Goal: Task Accomplishment & Management: Complete application form

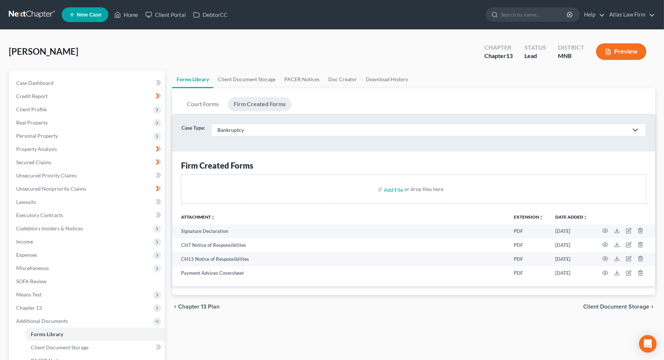
click at [43, 10] on link at bounding box center [32, 14] width 47 height 13
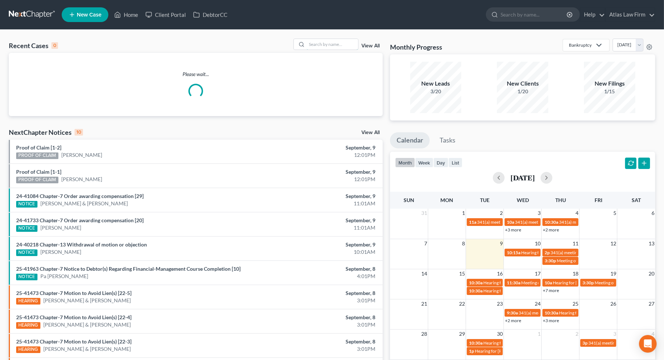
click at [333, 44] on input "search" at bounding box center [332, 44] width 51 height 11
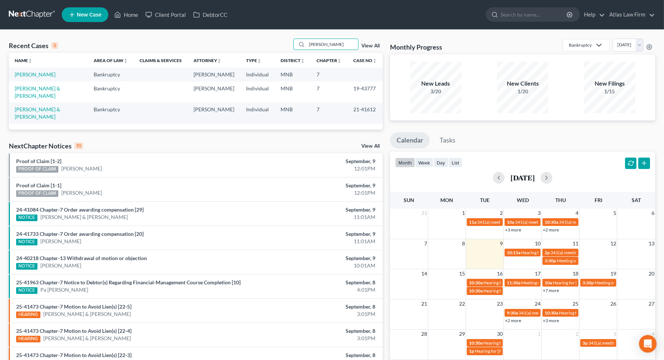
type input "[PERSON_NAME]"
click at [53, 73] on link "[PERSON_NAME]" at bounding box center [35, 74] width 41 height 6
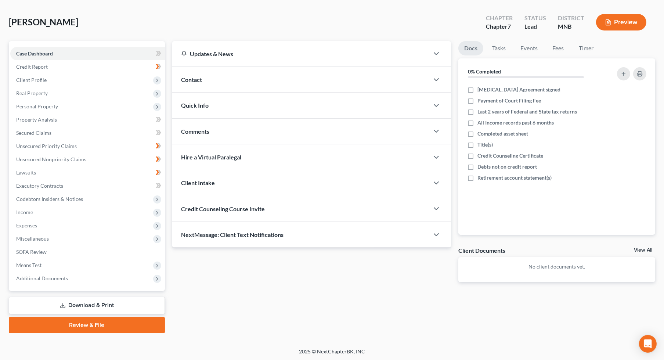
click at [93, 301] on link "Download & Print" at bounding box center [87, 305] width 156 height 17
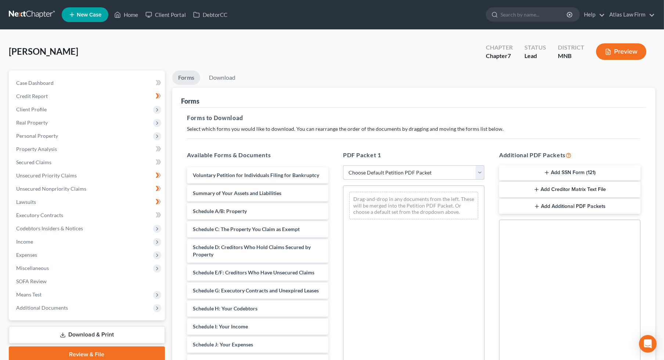
click at [389, 176] on select "Choose Default Petition PDF Packet Complete Bankruptcy Petition (all forms and …" at bounding box center [413, 172] width 141 height 15
select select "0"
click at [343, 165] on select "Choose Default Petition PDF Packet Complete Bankruptcy Petition (all forms and …" at bounding box center [413, 172] width 141 height 15
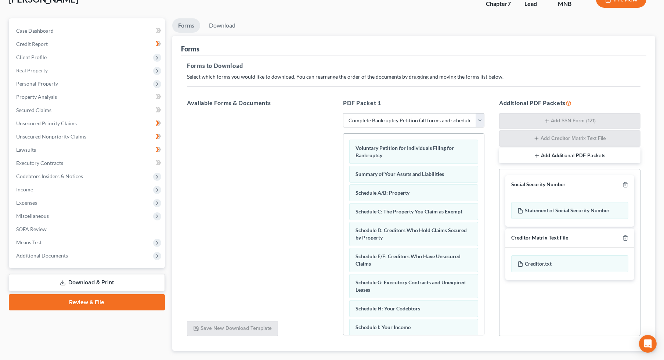
scroll to position [94, 0]
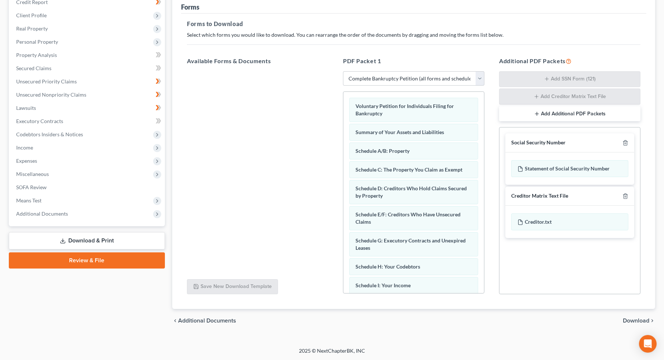
click at [632, 321] on span "Download" at bounding box center [636, 321] width 26 height 6
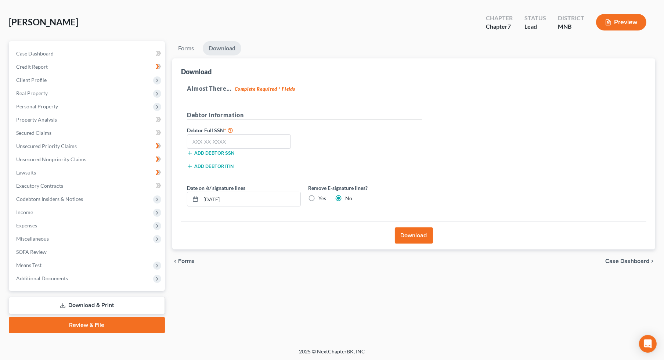
click at [320, 199] on label "Yes" at bounding box center [323, 198] width 8 height 7
click at [321, 199] on input "Yes" at bounding box center [323, 197] width 5 height 5
radio input "true"
radio input "false"
click at [231, 147] on input "text" at bounding box center [239, 141] width 104 height 15
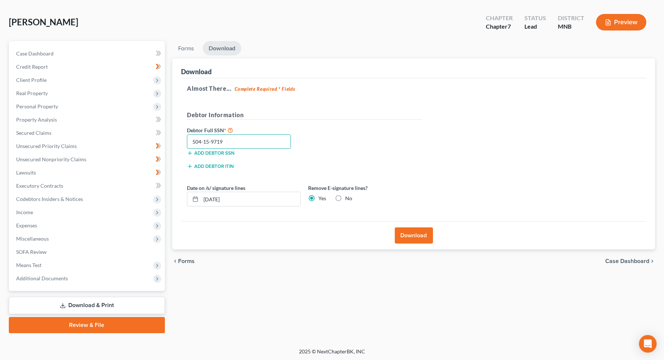
type input "504-15-9719"
click at [410, 234] on button "Download" at bounding box center [414, 235] width 38 height 16
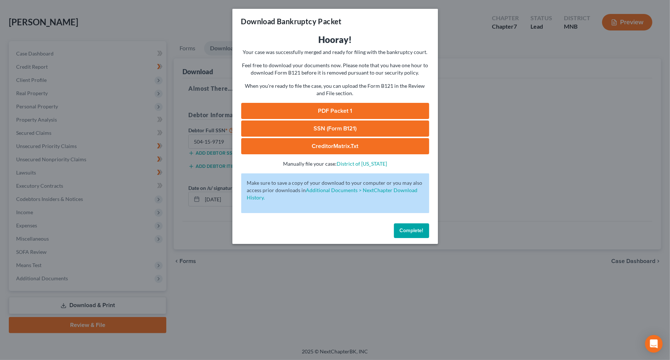
click at [344, 114] on link "PDF Packet 1" at bounding box center [335, 111] width 188 height 16
click at [335, 126] on link "SSN (Form B121)" at bounding box center [335, 129] width 188 height 16
click at [409, 231] on span "Complete!" at bounding box center [412, 230] width 24 height 6
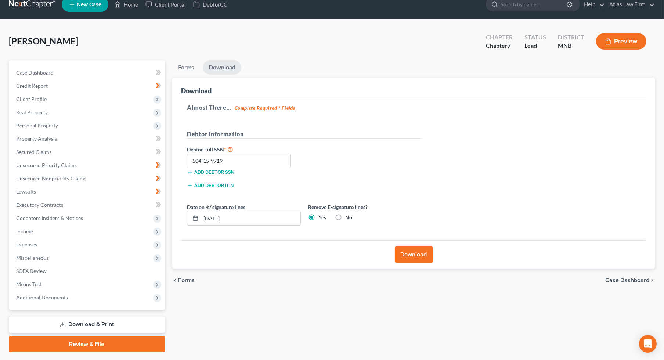
scroll to position [0, 0]
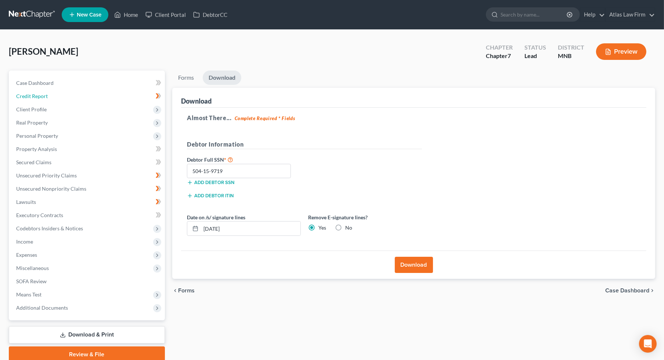
click at [26, 97] on span "Credit Report" at bounding box center [32, 96] width 32 height 6
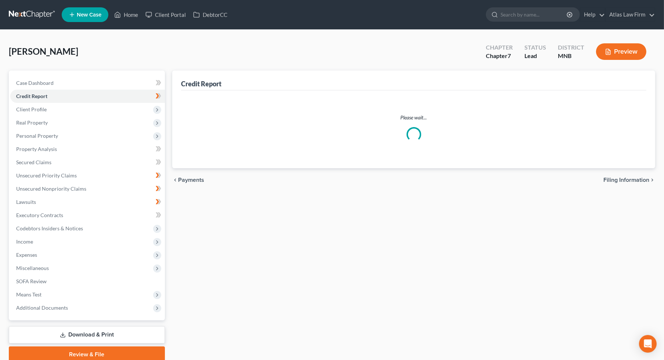
click at [27, 107] on span "Client Profile" at bounding box center [31, 109] width 30 height 6
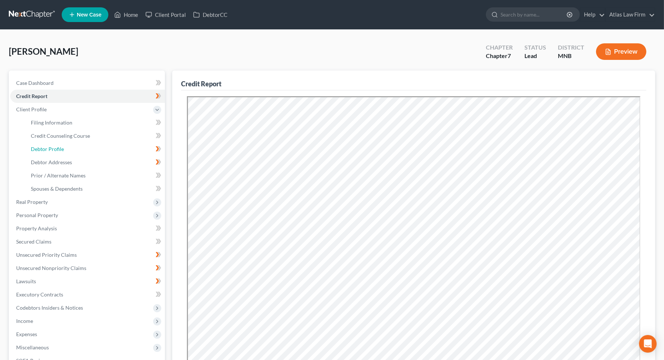
click at [38, 153] on link "Debtor Profile" at bounding box center [95, 149] width 140 height 13
select select "0"
